Goal: Check status: Check status

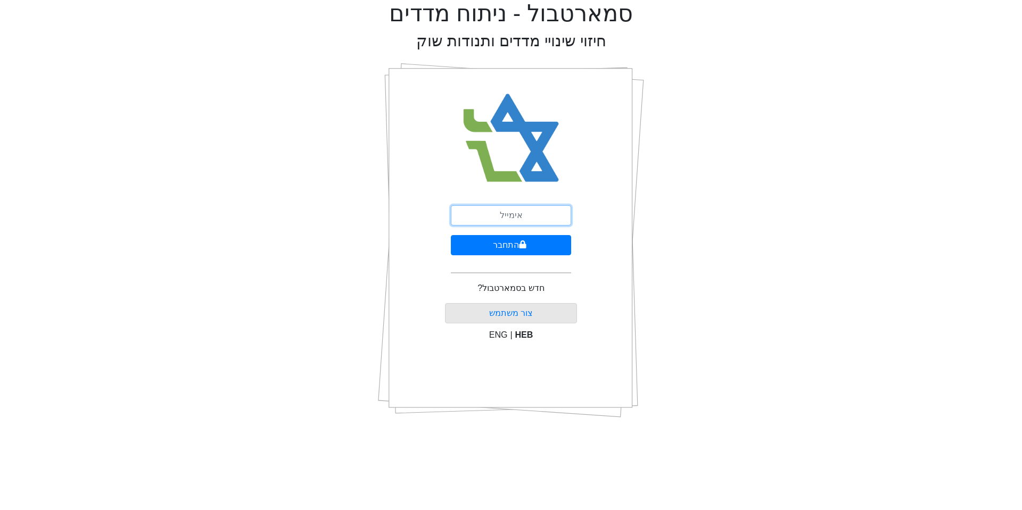
click at [493, 226] on input "email" at bounding box center [511, 215] width 120 height 20
type input "[EMAIL_ADDRESS][DOMAIN_NAME]"
click at [496, 244] on button "התחבר" at bounding box center [511, 245] width 120 height 20
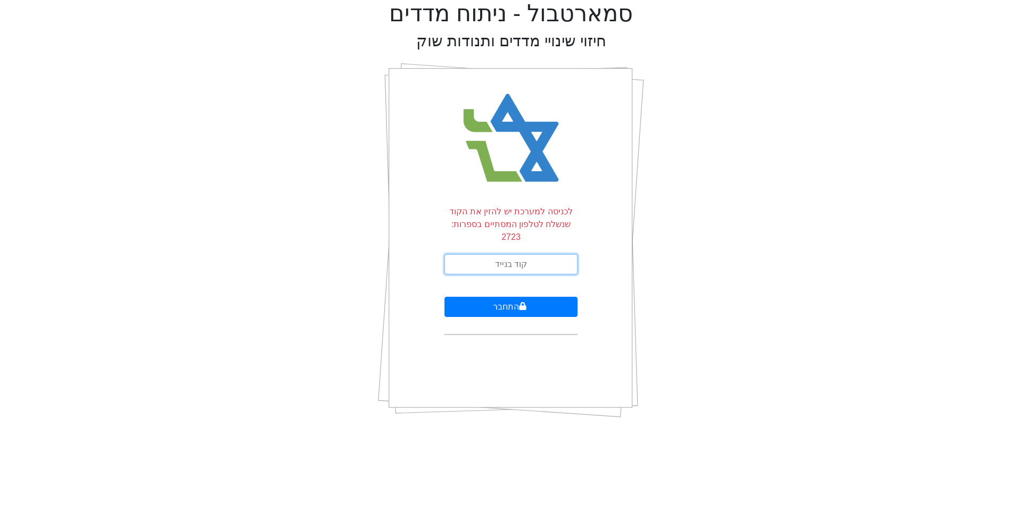
click at [528, 254] on input "text" at bounding box center [510, 264] width 133 height 20
type input "756270"
click at [488, 297] on button "התחבר" at bounding box center [510, 307] width 133 height 20
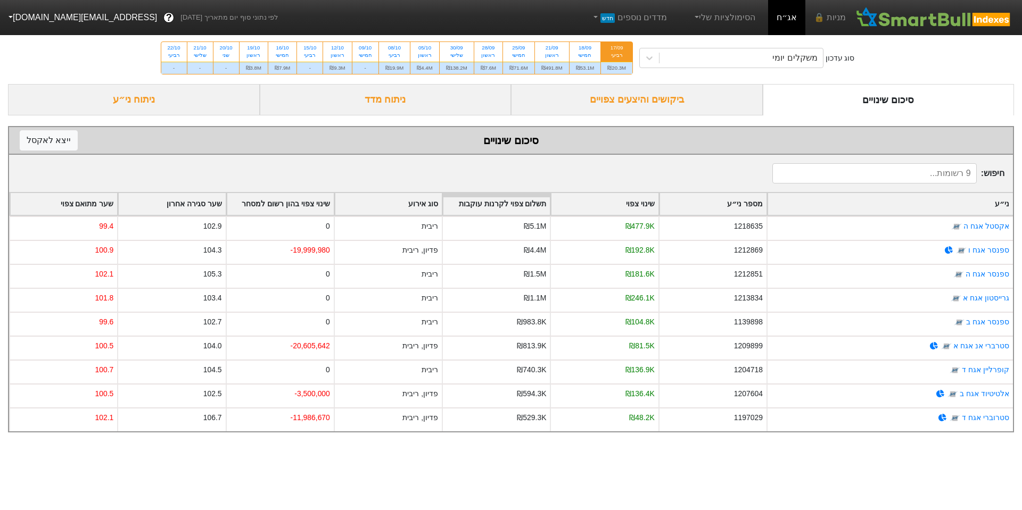
click at [626, 109] on div "ביקושים והיצעים צפויים" at bounding box center [637, 99] width 252 height 31
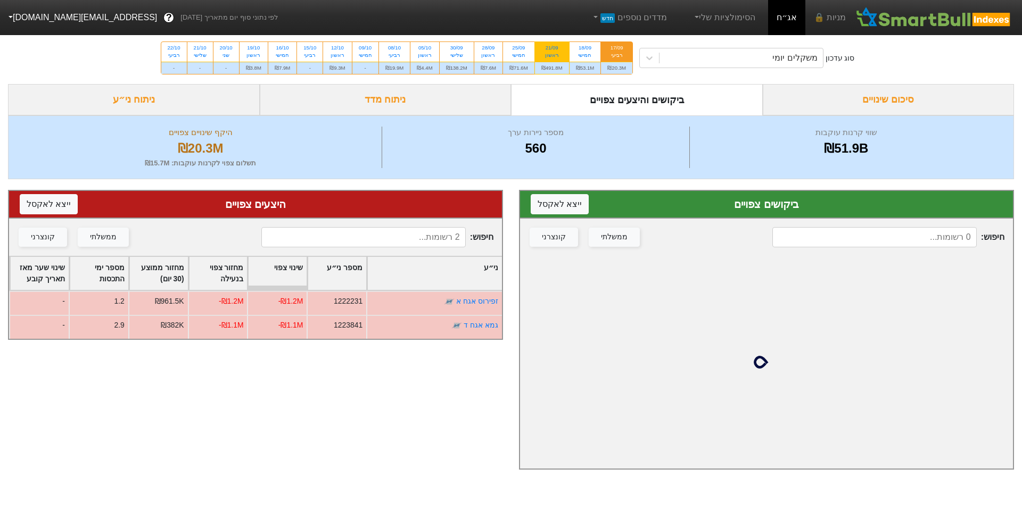
click at [550, 49] on div "21/09" at bounding box center [551, 47] width 21 height 7
click at [550, 49] on input "21/09 ראשון ₪491.8M" at bounding box center [548, 45] width 7 height 7
radio input "true"
